Goal: Transaction & Acquisition: Subscribe to service/newsletter

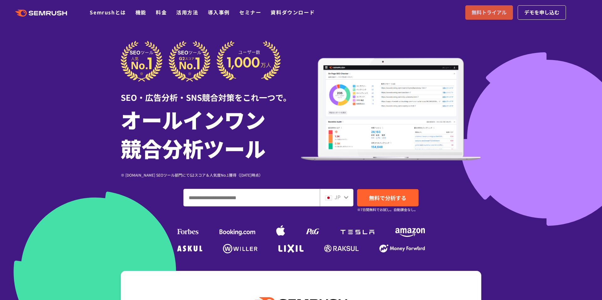
click at [487, 15] on div ".cls {fill: #FF642D;} .cls {fill: #FF642D;} Semrushとは 機能 料金 活用方法 導入事例 セミナー 資料ダウ…" at bounding box center [301, 12] width 602 height 19
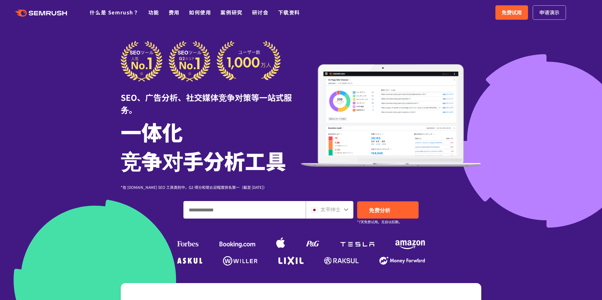
click at [548, 10] on font "申请演示" at bounding box center [549, 12] width 20 height 8
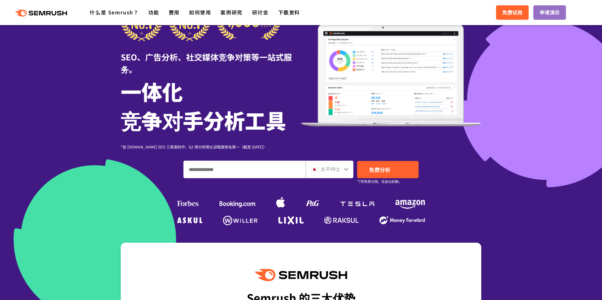
scroll to position [55, 0]
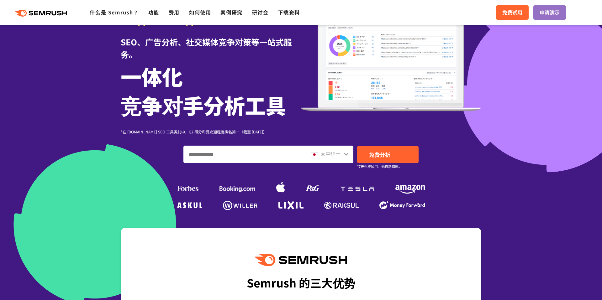
click at [219, 155] on input "输入域名、关键字或 URL" at bounding box center [245, 154] width 122 height 17
click at [515, 13] on font "免费试用" at bounding box center [512, 12] width 20 height 8
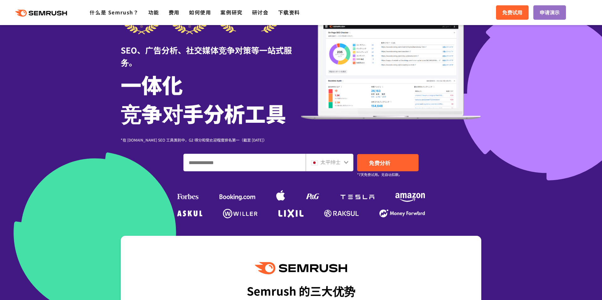
scroll to position [0, 0]
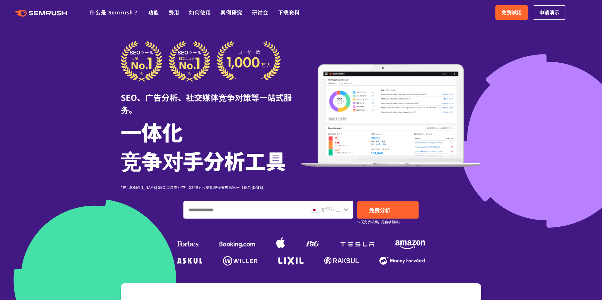
click at [233, 211] on input "输入域名、关键字或 URL" at bounding box center [245, 210] width 122 height 17
type input "*********"
click at [342, 208] on div "太平绅士" at bounding box center [328, 210] width 34 height 8
click at [345, 209] on icon at bounding box center [346, 209] width 4 height 3
click at [335, 212] on font "太平绅士" at bounding box center [330, 210] width 20 height 8
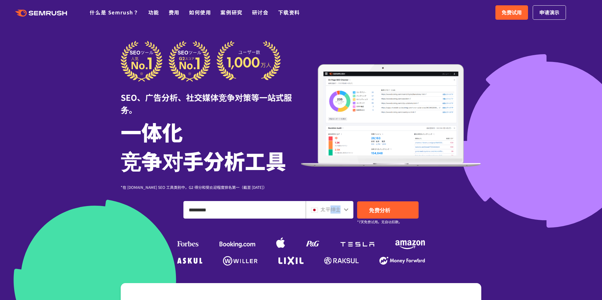
click at [335, 212] on font "太平绅士" at bounding box center [330, 210] width 20 height 8
click at [346, 210] on icon at bounding box center [346, 209] width 4 height 3
click at [345, 212] on div at bounding box center [346, 209] width 5 height 8
click at [380, 214] on link "免费分析" at bounding box center [387, 210] width 61 height 17
click at [40, 14] on polygon at bounding box center [43, 13] width 6 height 4
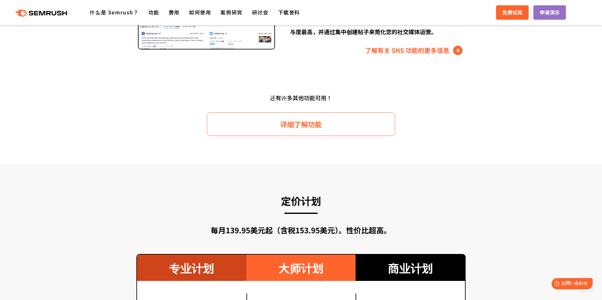
scroll to position [880, 0]
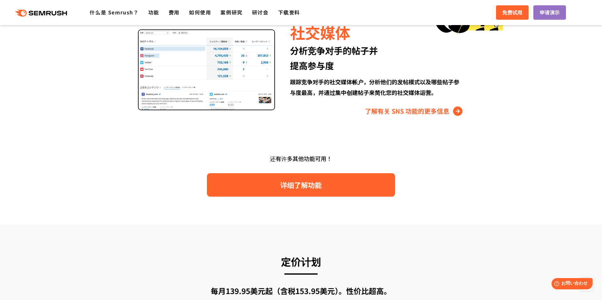
click at [294, 184] on font "详细了解功能" at bounding box center [300, 185] width 41 height 10
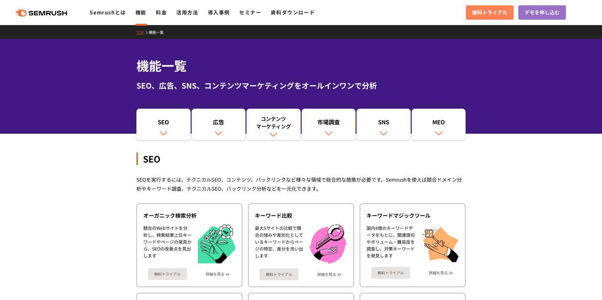
click at [488, 11] on span "無料トライアル" at bounding box center [489, 12] width 35 height 8
